Goal: Download file/media

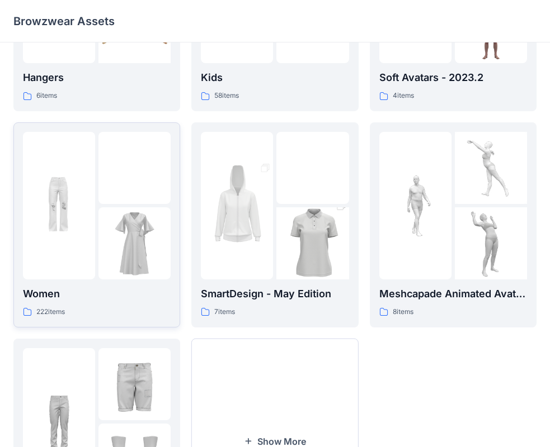
scroll to position [168, 0]
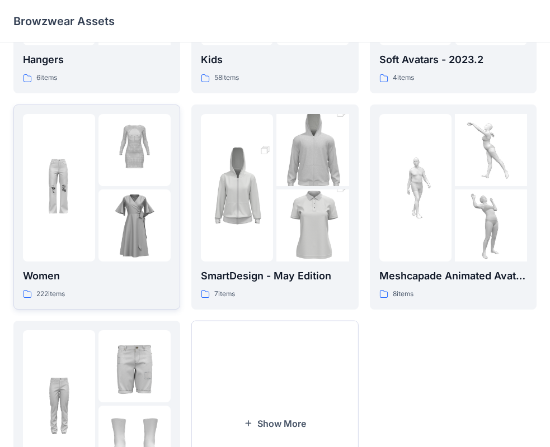
click at [62, 211] on img at bounding box center [59, 188] width 72 height 72
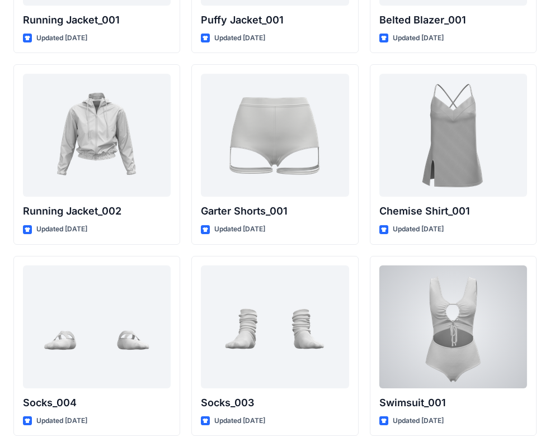
scroll to position [13443, 0]
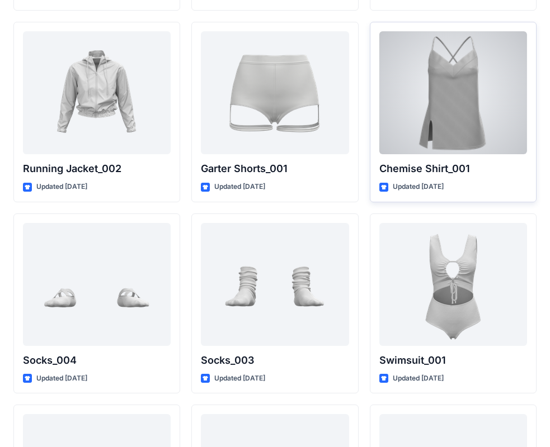
click at [474, 95] on div at bounding box center [453, 92] width 148 height 123
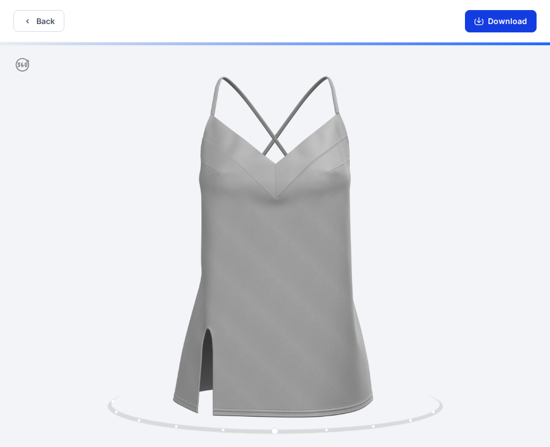
click at [506, 20] on button "Download" at bounding box center [501, 21] width 72 height 22
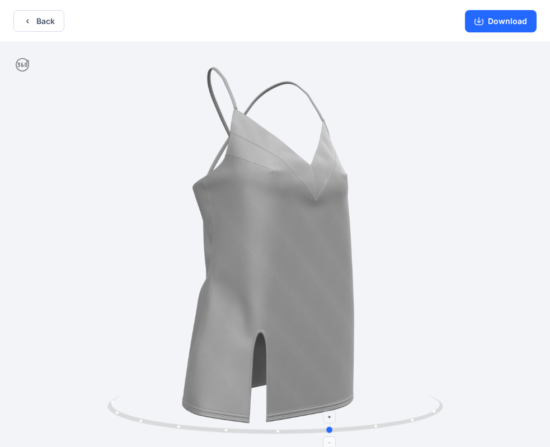
drag, startPoint x: 275, startPoint y: 435, endPoint x: 346, endPoint y: 428, distance: 71.9
click at [333, 428] on circle at bounding box center [330, 430] width 7 height 7
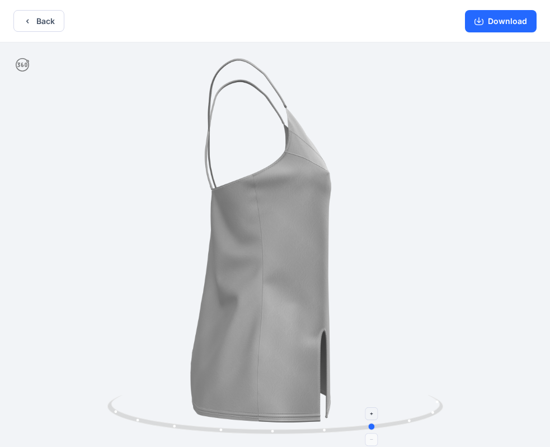
drag, startPoint x: 346, startPoint y: 428, endPoint x: 384, endPoint y: 427, distance: 38.0
click at [376, 427] on circle at bounding box center [372, 427] width 7 height 7
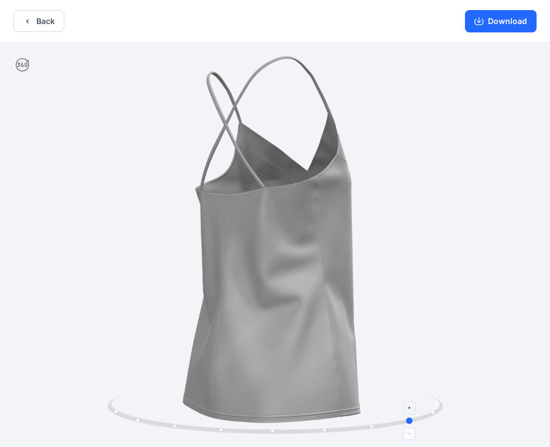
drag, startPoint x: 379, startPoint y: 424, endPoint x: 408, endPoint y: 424, distance: 29.6
click at [408, 424] on icon at bounding box center [276, 416] width 338 height 42
click at [36, 20] on button "Back" at bounding box center [38, 21] width 51 height 22
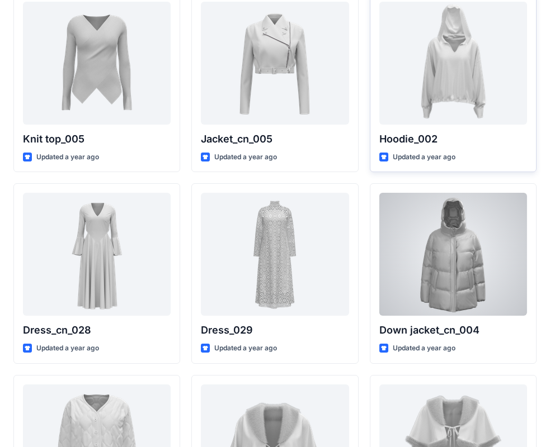
scroll to position [391, 0]
